Goal: Task Accomplishment & Management: Manage account settings

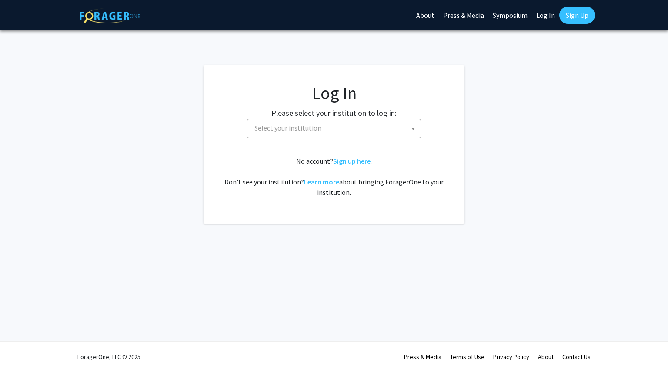
click at [357, 121] on span "Select your institution" at bounding box center [336, 128] width 170 height 18
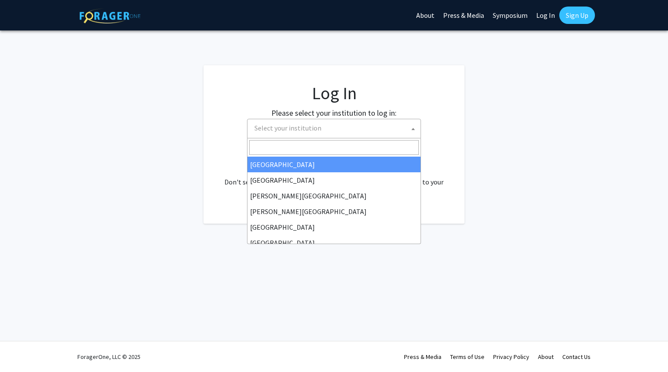
select select "34"
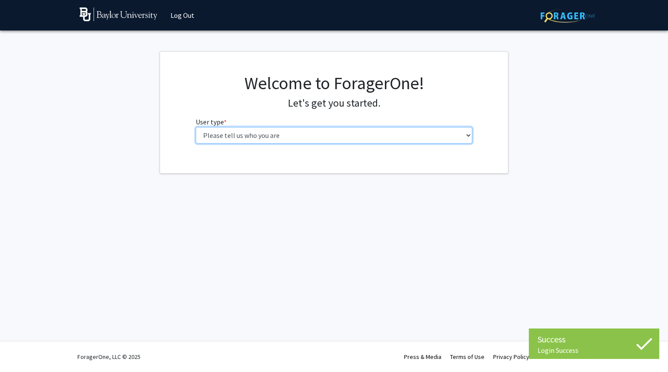
click at [337, 134] on select "Please tell us who you are Undergraduate Student Master's Student Doctoral Cand…" at bounding box center [334, 135] width 277 height 17
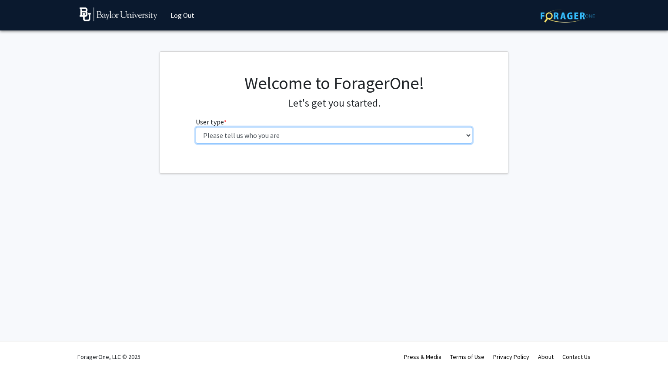
select select "1: undergrad"
click at [196, 127] on select "Please tell us who you are Undergraduate Student Master's Student Doctoral Cand…" at bounding box center [334, 135] width 277 height 17
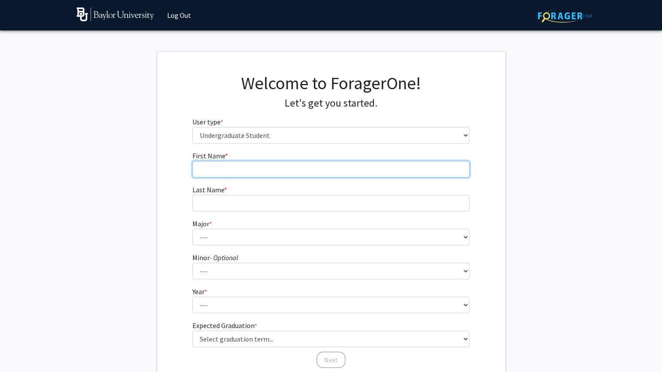
click at [331, 172] on input "First Name * required" at bounding box center [330, 169] width 277 height 17
type input "Princesa"
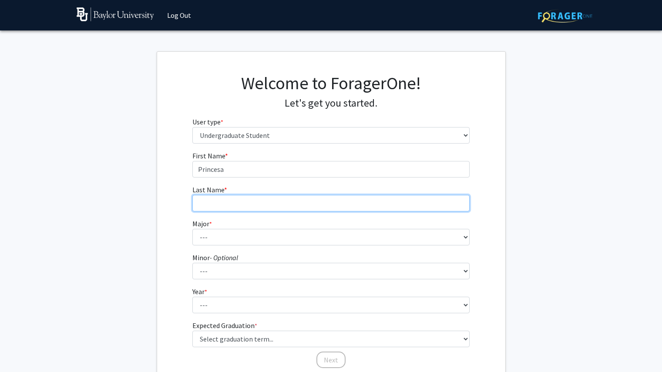
click at [288, 198] on input "Last Name * required" at bounding box center [330, 203] width 277 height 17
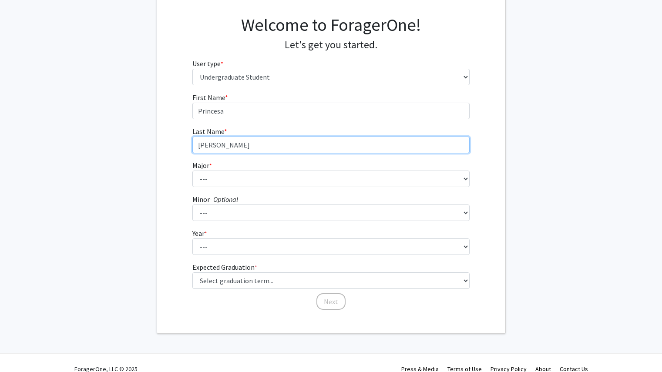
scroll to position [70, 0]
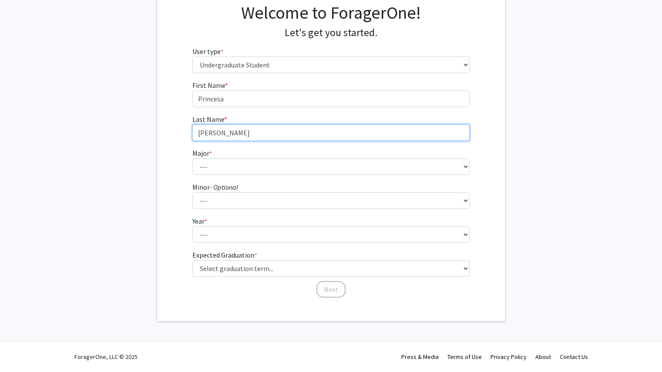
type input "[PERSON_NAME]"
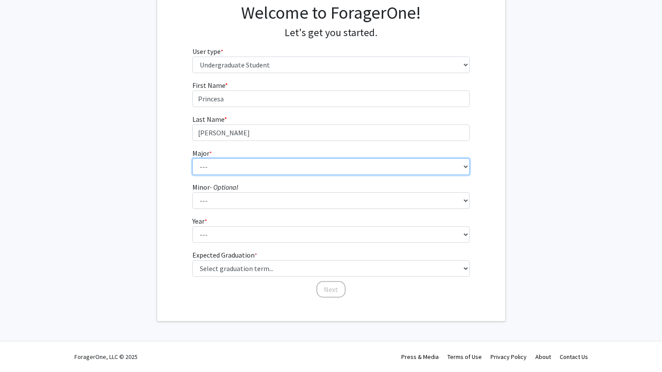
click at [279, 165] on select "--- Accounting American Studies Anthropology Apparel Design & Product Developme…" at bounding box center [330, 166] width 277 height 17
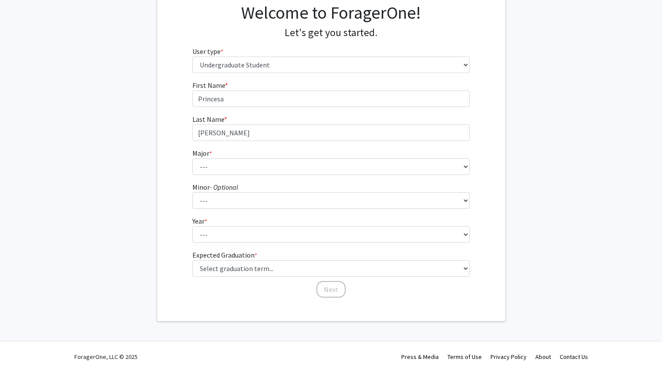
click at [496, 161] on div "First Name * required Princesa Last Name * required [PERSON_NAME] * required --…" at bounding box center [331, 189] width 348 height 218
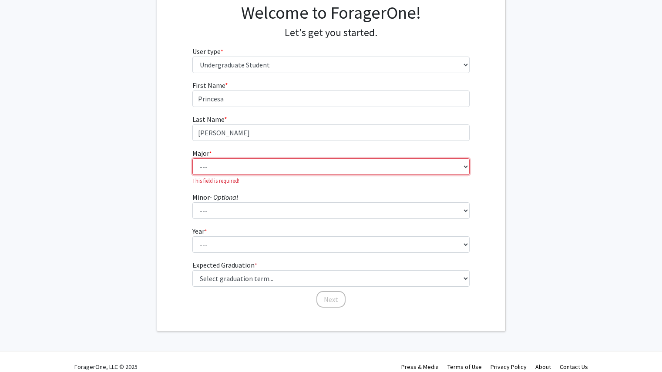
click at [458, 165] on select "--- Accounting American Studies Anthropology Apparel Design & Product Developme…" at bounding box center [330, 166] width 277 height 17
click at [482, 134] on div "First Name * required Princesa Last Name * required [PERSON_NAME] * required --…" at bounding box center [331, 194] width 348 height 228
click at [451, 164] on select "--- Accounting American Studies Anthropology Apparel Design & Product Developme…" at bounding box center [330, 166] width 277 height 17
select select "64: 2729"
click at [192, 158] on select "--- Accounting American Studies Anthropology Apparel Design & Product Developme…" at bounding box center [330, 166] width 277 height 17
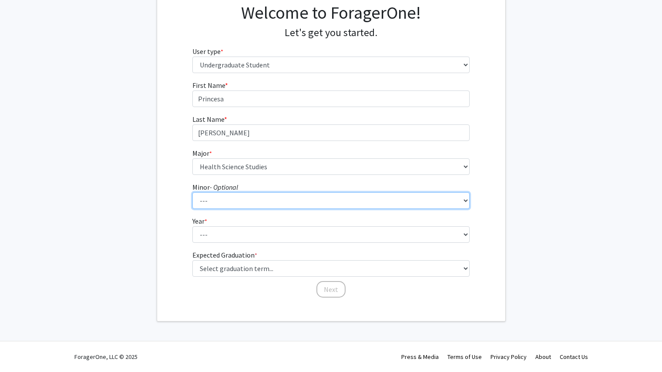
click at [247, 200] on select "--- Advertising American Sign Language American Studies Anthropology Apparel Me…" at bounding box center [330, 200] width 277 height 17
select select "81: 2144"
click at [192, 192] on select "--- Advertising American Sign Language American Studies Anthropology Apparel Me…" at bounding box center [330, 200] width 277 height 17
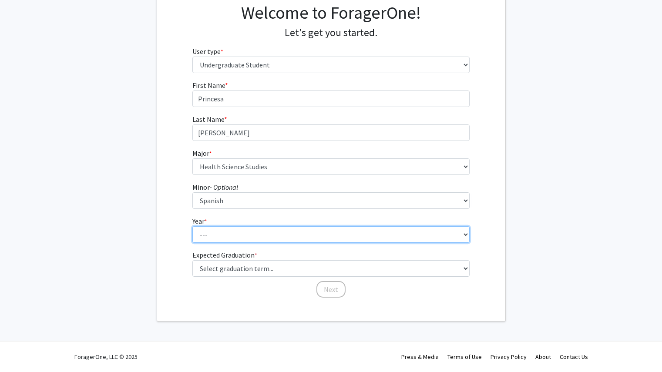
click at [229, 231] on select "--- First-year Sophomore Junior Senior Postbaccalaureate Certificate" at bounding box center [330, 234] width 277 height 17
select select "4: senior"
click at [192, 226] on select "--- First-year Sophomore Junior Senior Postbaccalaureate Certificate" at bounding box center [330, 234] width 277 height 17
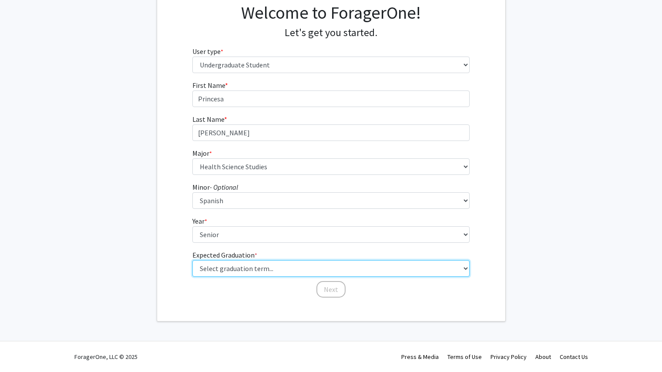
click at [229, 268] on select "Select graduation term... Spring 2025 Summer 2025 Fall 2025 Winter 2025 Spring …" at bounding box center [330, 268] width 277 height 17
select select "5: spring_2026"
click at [192, 260] on select "Select graduation term... Spring 2025 Summer 2025 Fall 2025 Winter 2025 Spring …" at bounding box center [330, 268] width 277 height 17
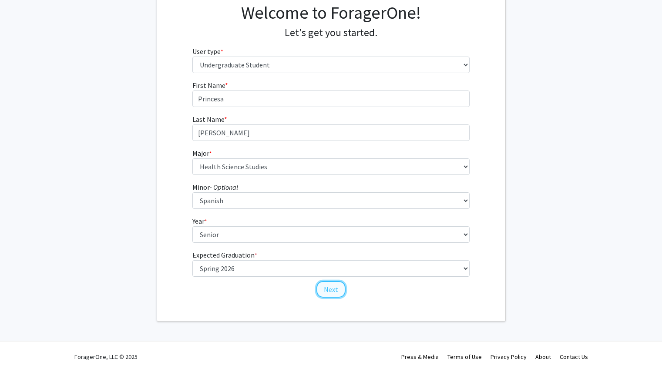
click at [335, 291] on button "Next" at bounding box center [330, 289] width 29 height 17
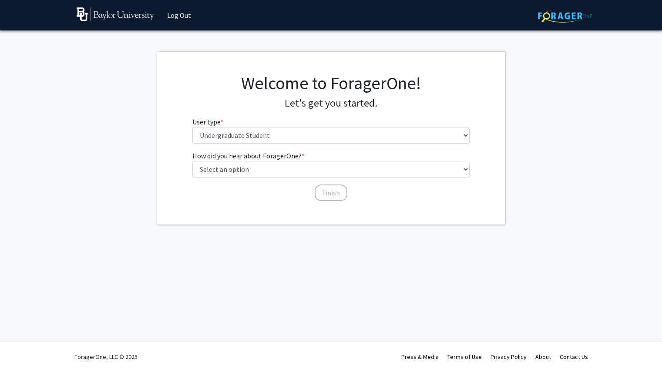
scroll to position [0, 0]
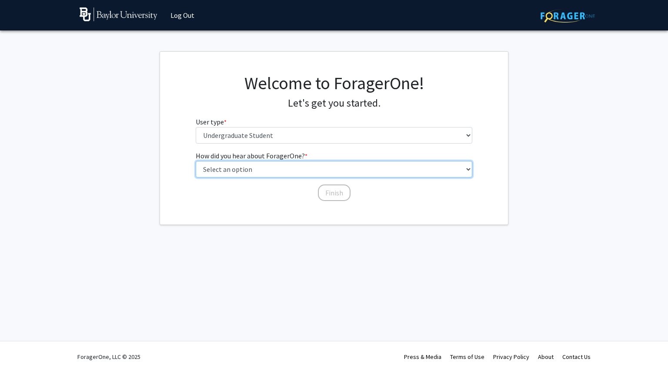
click at [341, 170] on select "Select an option Peer/student recommendation Faculty/staff recommendation Unive…" at bounding box center [334, 169] width 277 height 17
select select "2: faculty_recommendation"
click at [196, 161] on select "Select an option Peer/student recommendation Faculty/staff recommendation Unive…" at bounding box center [334, 169] width 277 height 17
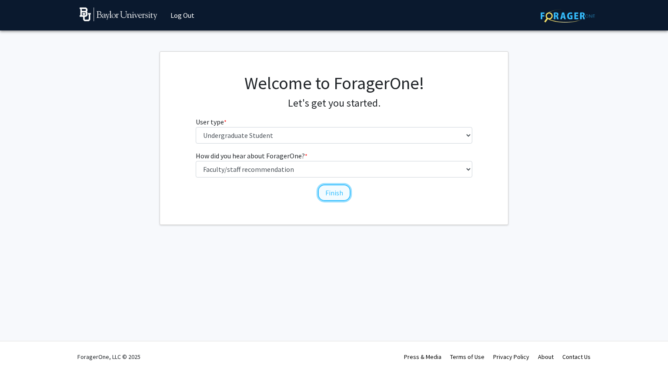
click at [335, 190] on button "Finish" at bounding box center [334, 192] width 33 height 17
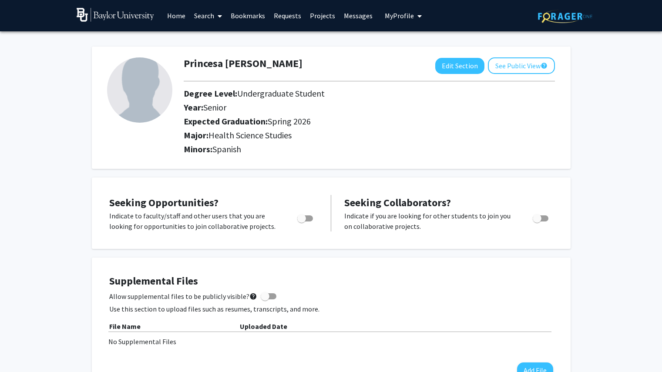
click at [207, 19] on link "Search" at bounding box center [208, 15] width 37 height 30
click at [218, 40] on span "Faculty/Staff" at bounding box center [222, 39] width 64 height 17
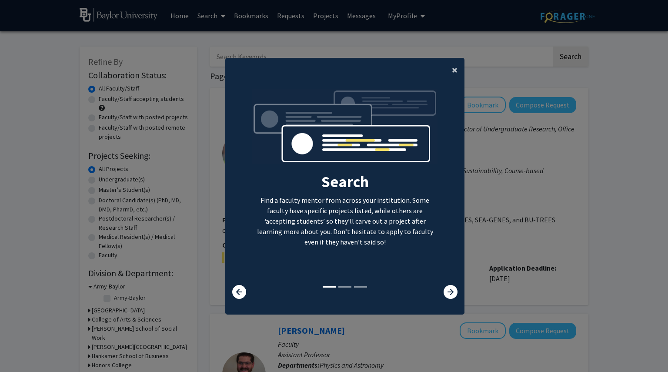
click at [452, 67] on span "×" at bounding box center [455, 69] width 6 height 13
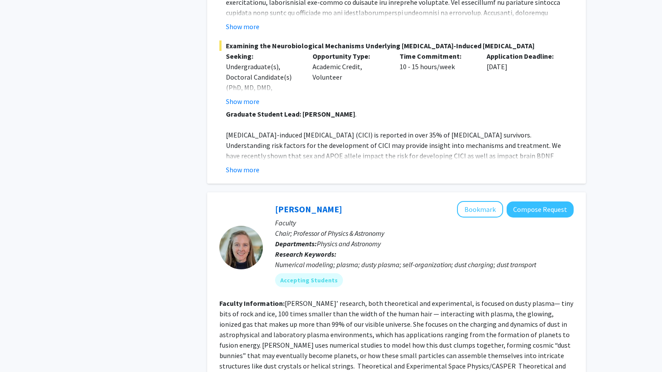
scroll to position [3635, 0]
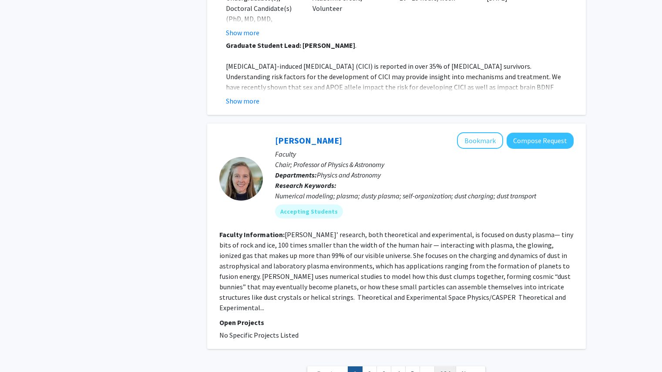
click at [445, 366] on link "134" at bounding box center [445, 373] width 22 height 15
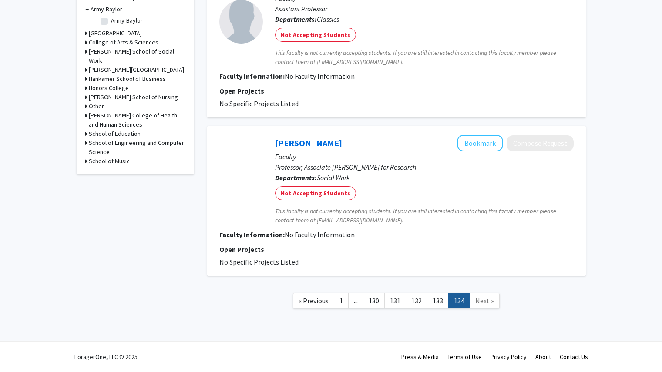
scroll to position [277, 0]
click at [412, 302] on link "132" at bounding box center [416, 301] width 22 height 15
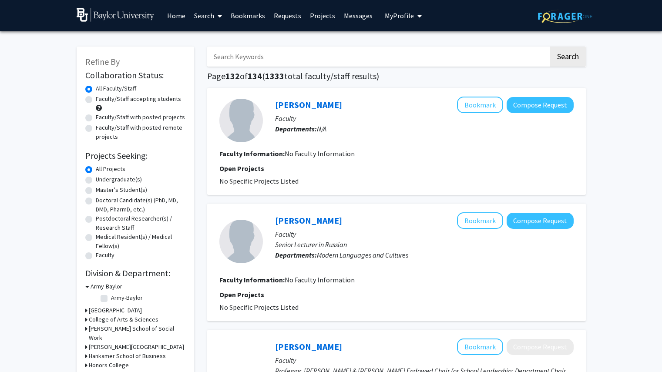
click at [328, 56] on input "Search Keywords" at bounding box center [377, 57] width 341 height 20
type input "[PERSON_NAME]"
click at [550, 47] on button "Search" at bounding box center [568, 57] width 36 height 20
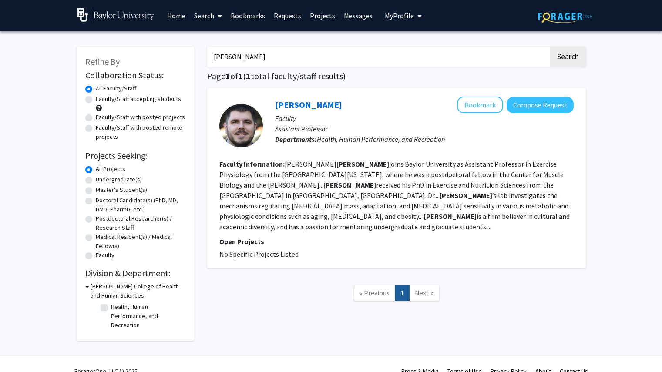
click at [208, 20] on link "Search" at bounding box center [208, 15] width 37 height 30
click at [212, 56] on span "Students" at bounding box center [216, 57] width 53 height 17
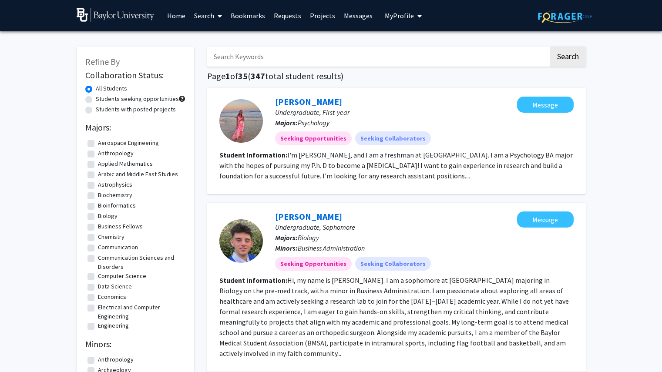
click at [250, 56] on input "Search Keywords" at bounding box center [377, 57] width 341 height 20
type input "[PERSON_NAME]"
click at [550, 47] on button "Search" at bounding box center [568, 57] width 36 height 20
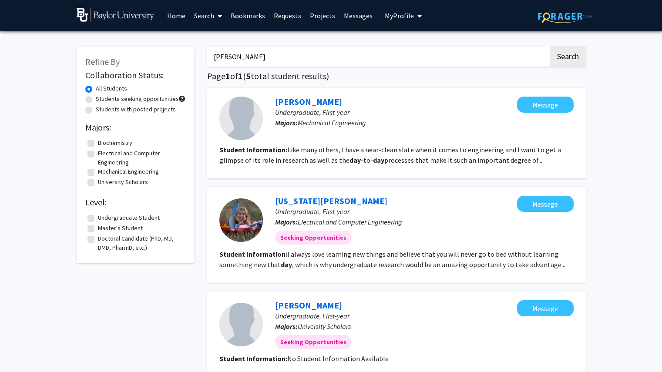
click at [180, 15] on link "Home" at bounding box center [176, 15] width 27 height 30
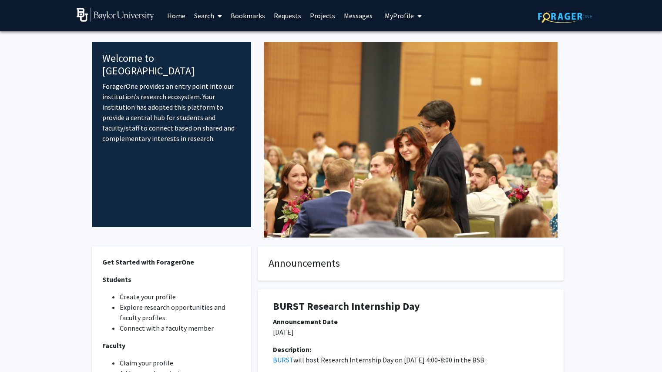
click at [389, 11] on button "My Profile" at bounding box center [403, 15] width 42 height 31
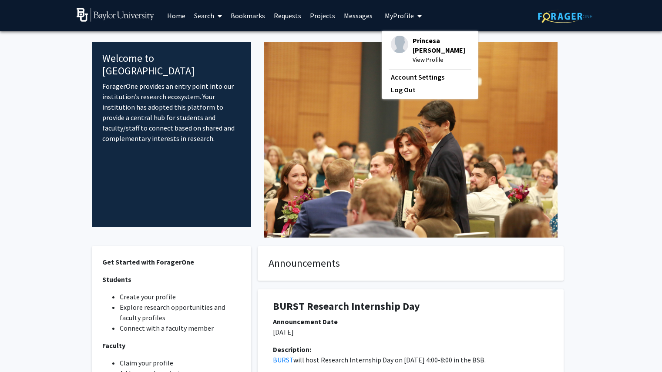
click at [413, 38] on span "Princesa [PERSON_NAME]" at bounding box center [440, 45] width 57 height 19
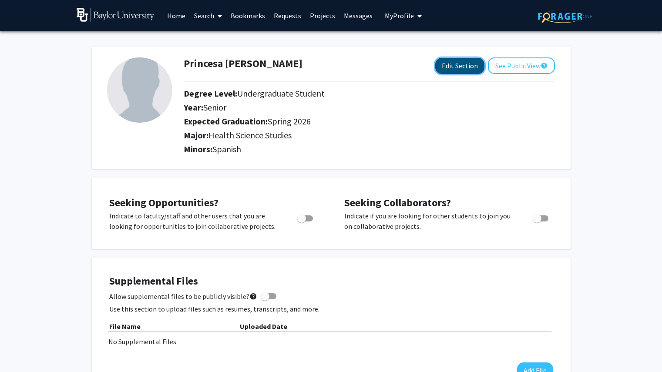
click at [453, 67] on button "Edit Section" at bounding box center [459, 66] width 49 height 16
select select "senior"
select select "33: spring_2026"
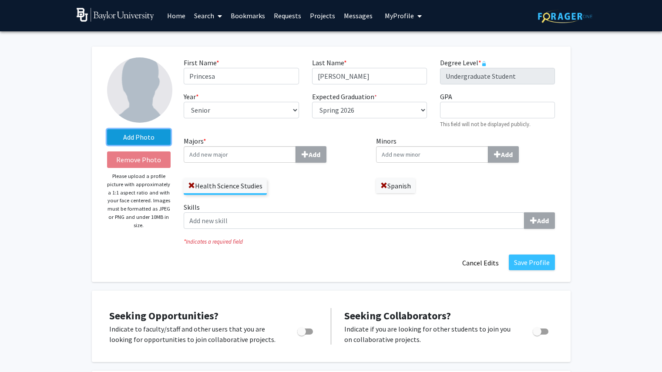
click at [141, 134] on label "Add Photo" at bounding box center [139, 137] width 64 height 16
click at [0, 0] on input "Add Photo" at bounding box center [0, 0] width 0 height 0
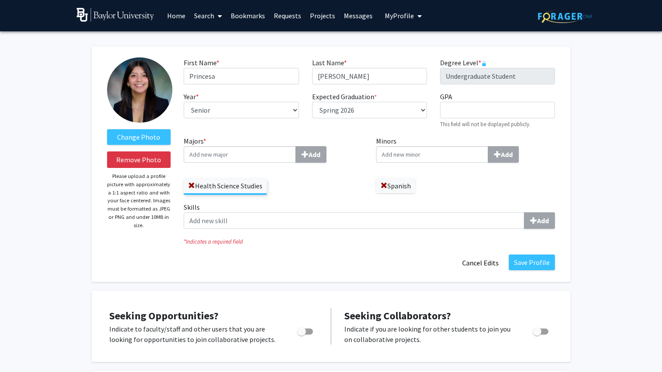
click at [147, 100] on img at bounding box center [139, 89] width 65 height 65
drag, startPoint x: 147, startPoint y: 100, endPoint x: 139, endPoint y: 98, distance: 7.6
click at [139, 98] on img at bounding box center [139, 89] width 65 height 65
click at [145, 135] on label "Change Photo" at bounding box center [139, 137] width 64 height 16
click at [0, 0] on input "Change Photo" at bounding box center [0, 0] width 0 height 0
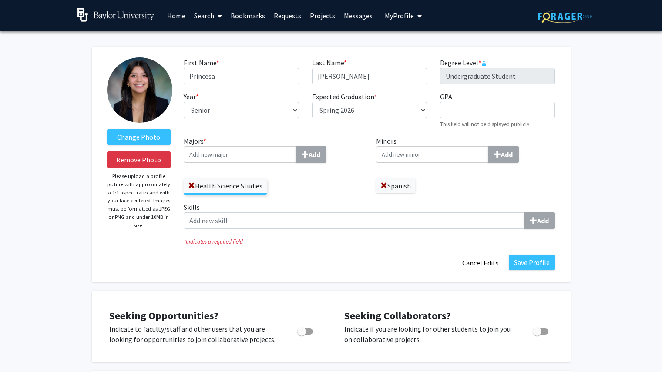
drag, startPoint x: 153, startPoint y: 103, endPoint x: 81, endPoint y: 140, distance: 80.6
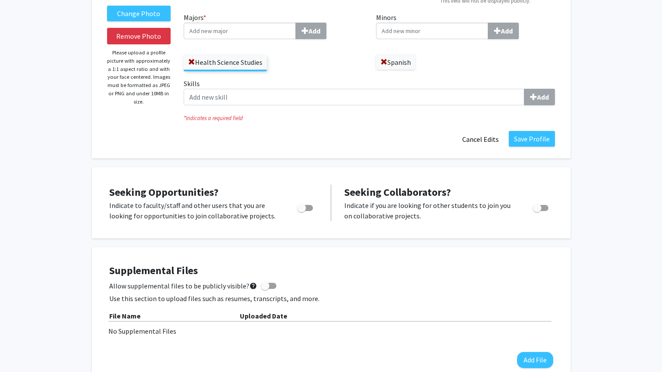
scroll to position [124, 0]
click at [546, 138] on button "Save Profile" at bounding box center [532, 139] width 46 height 16
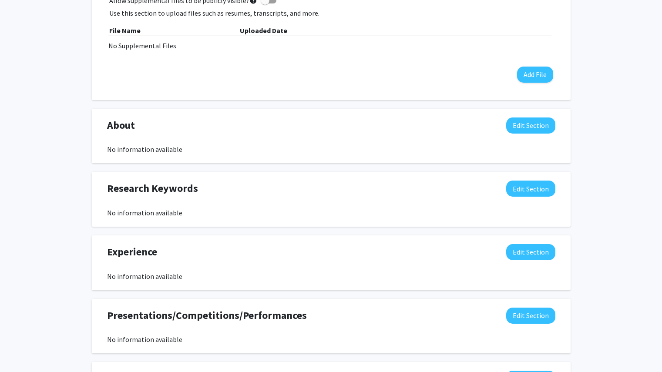
scroll to position [0, 0]
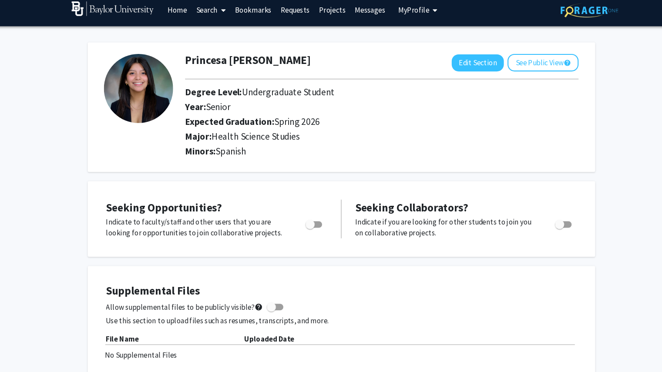
click at [329, 15] on link "Projects" at bounding box center [322, 15] width 34 height 30
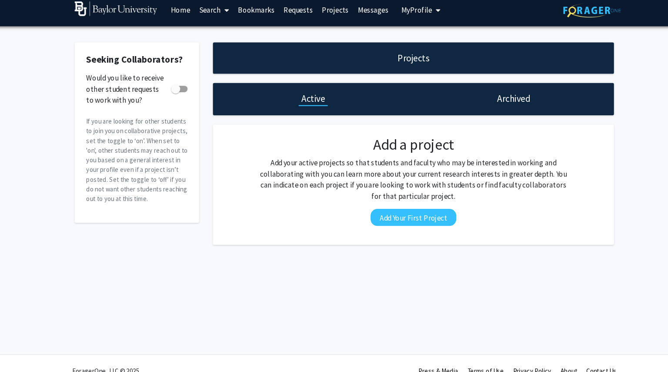
click at [356, 15] on link "Messages" at bounding box center [361, 15] width 37 height 30
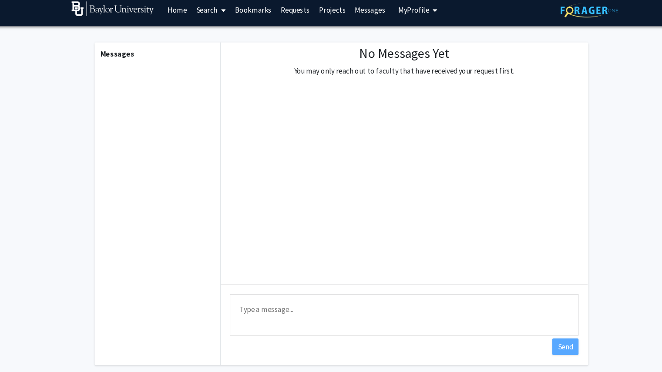
click at [285, 19] on link "Requests" at bounding box center [287, 15] width 36 height 30
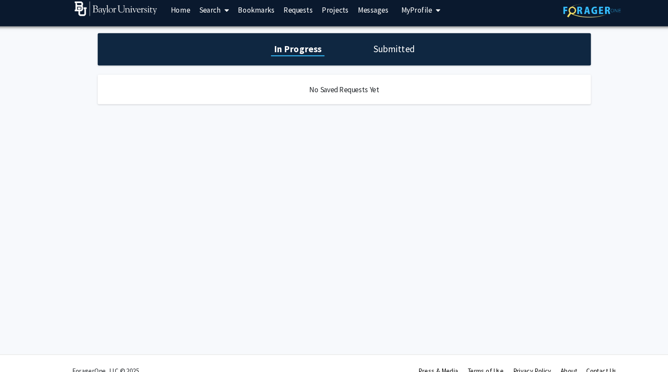
click at [257, 17] on link "Bookmarks" at bounding box center [251, 15] width 43 height 30
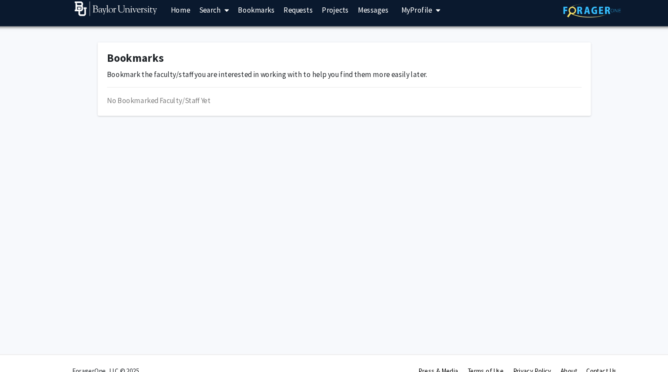
click at [209, 19] on link "Search" at bounding box center [211, 15] width 37 height 30
click at [184, 17] on link "Home" at bounding box center [179, 15] width 27 height 30
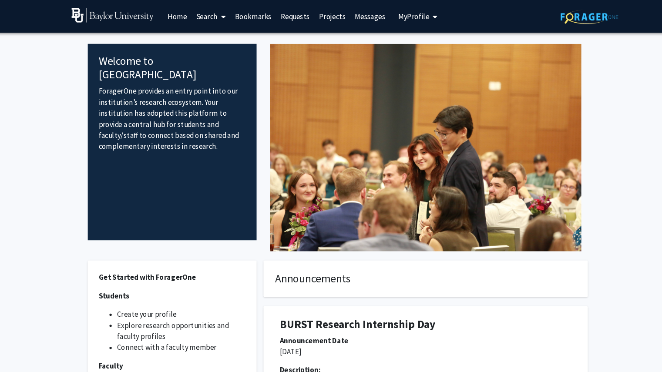
click at [414, 14] on span "My profile dropdown to access profile and logout" at bounding box center [418, 16] width 8 height 30
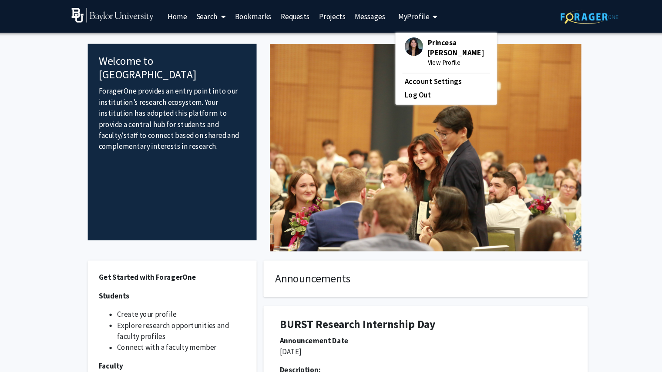
click at [588, 185] on fg-internal-home-page "Welcome to ForagerOne ForagerOne provides an entry point into our institution’s…" at bounding box center [331, 258] width 662 height 455
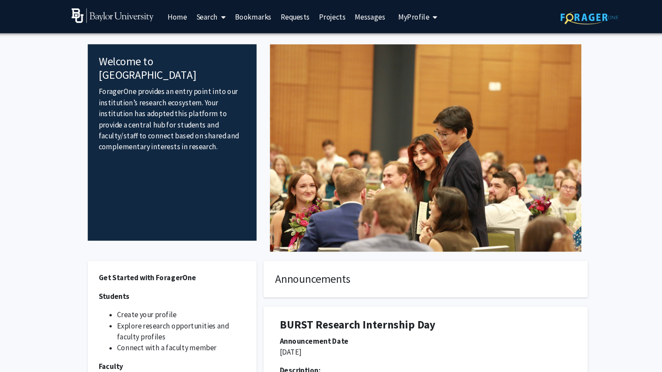
click at [402, 13] on span "My Profile" at bounding box center [399, 15] width 29 height 9
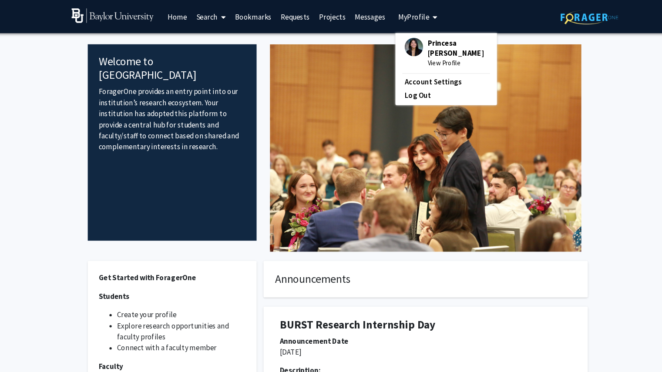
click at [419, 40] on span "Princesa [PERSON_NAME]" at bounding box center [440, 45] width 57 height 19
